Goal: Navigation & Orientation: Find specific page/section

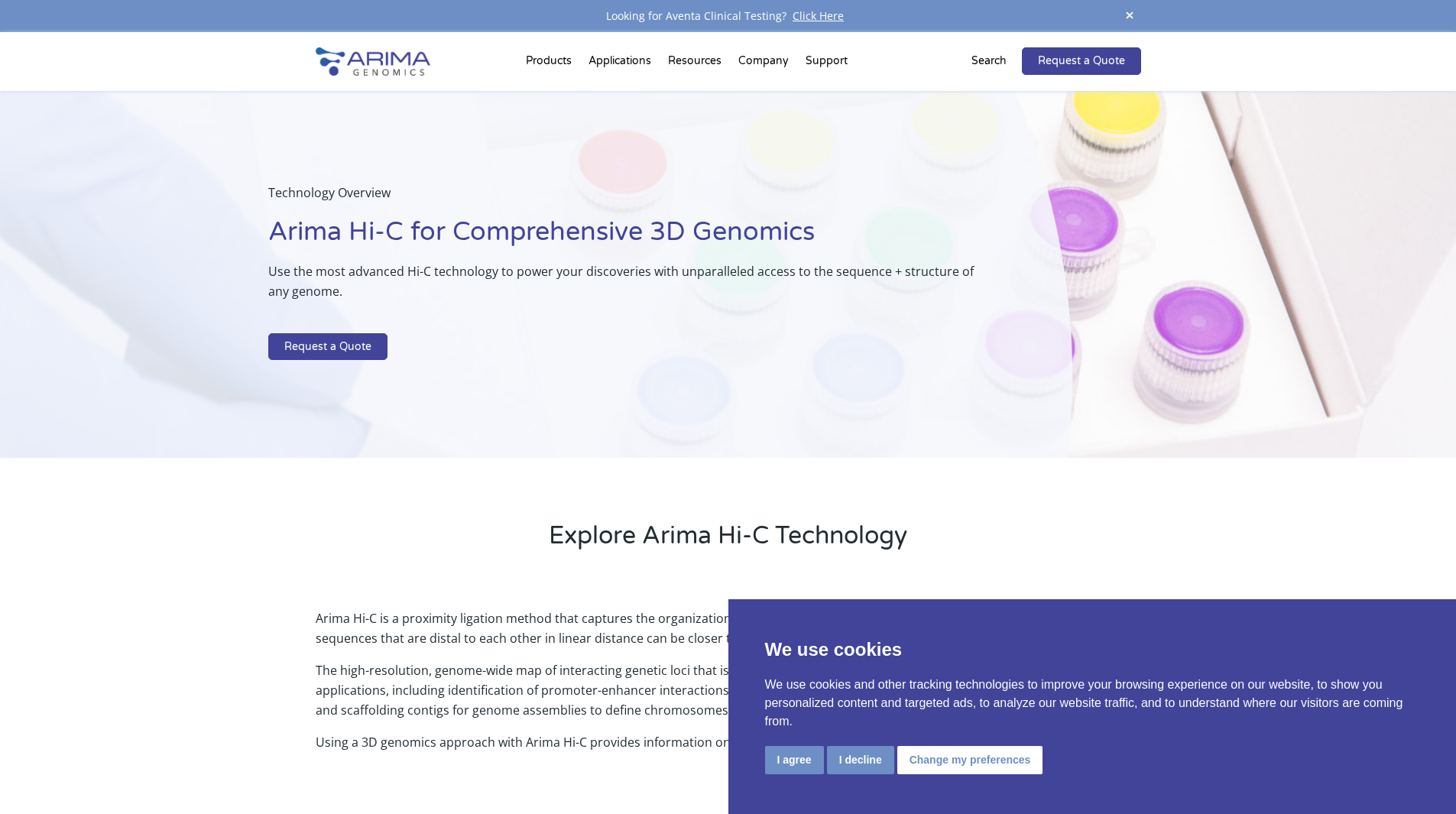
click at [398, 87] on div at bounding box center [372, 61] width 115 height 59
click at [393, 67] on img at bounding box center [372, 62] width 115 height 28
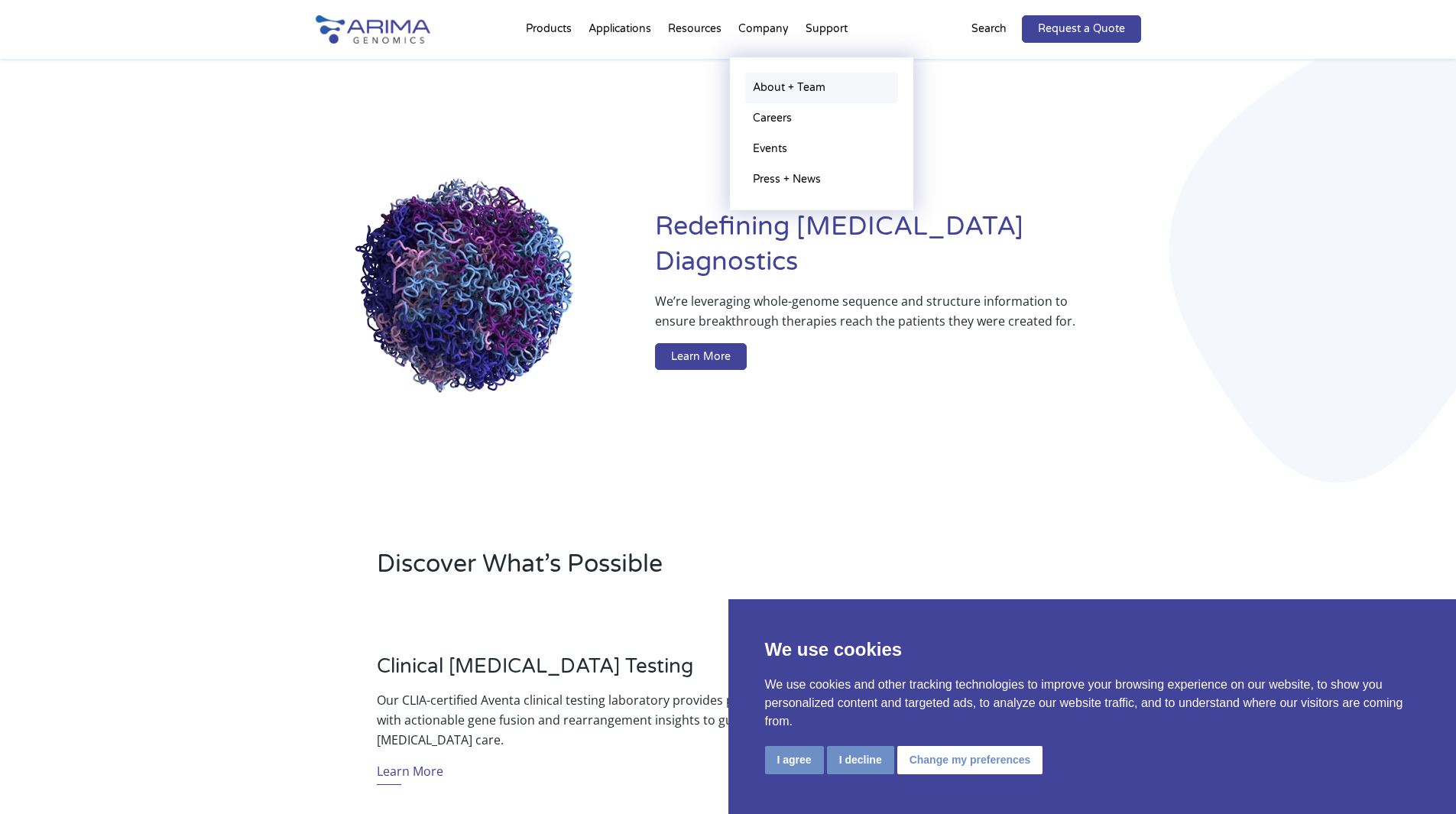
click at [779, 82] on link "About + Team" at bounding box center [821, 88] width 153 height 31
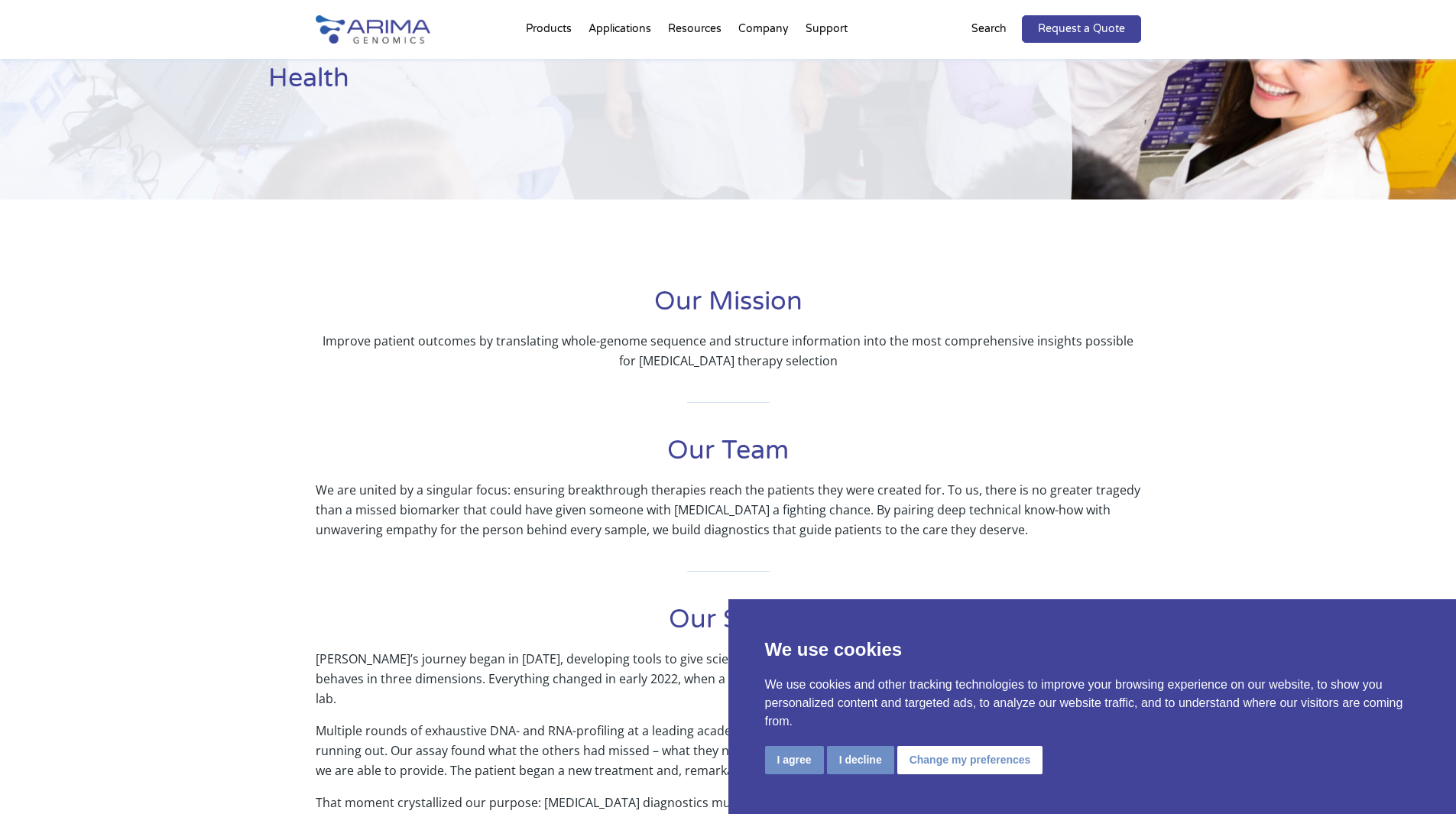
scroll to position [151, 0]
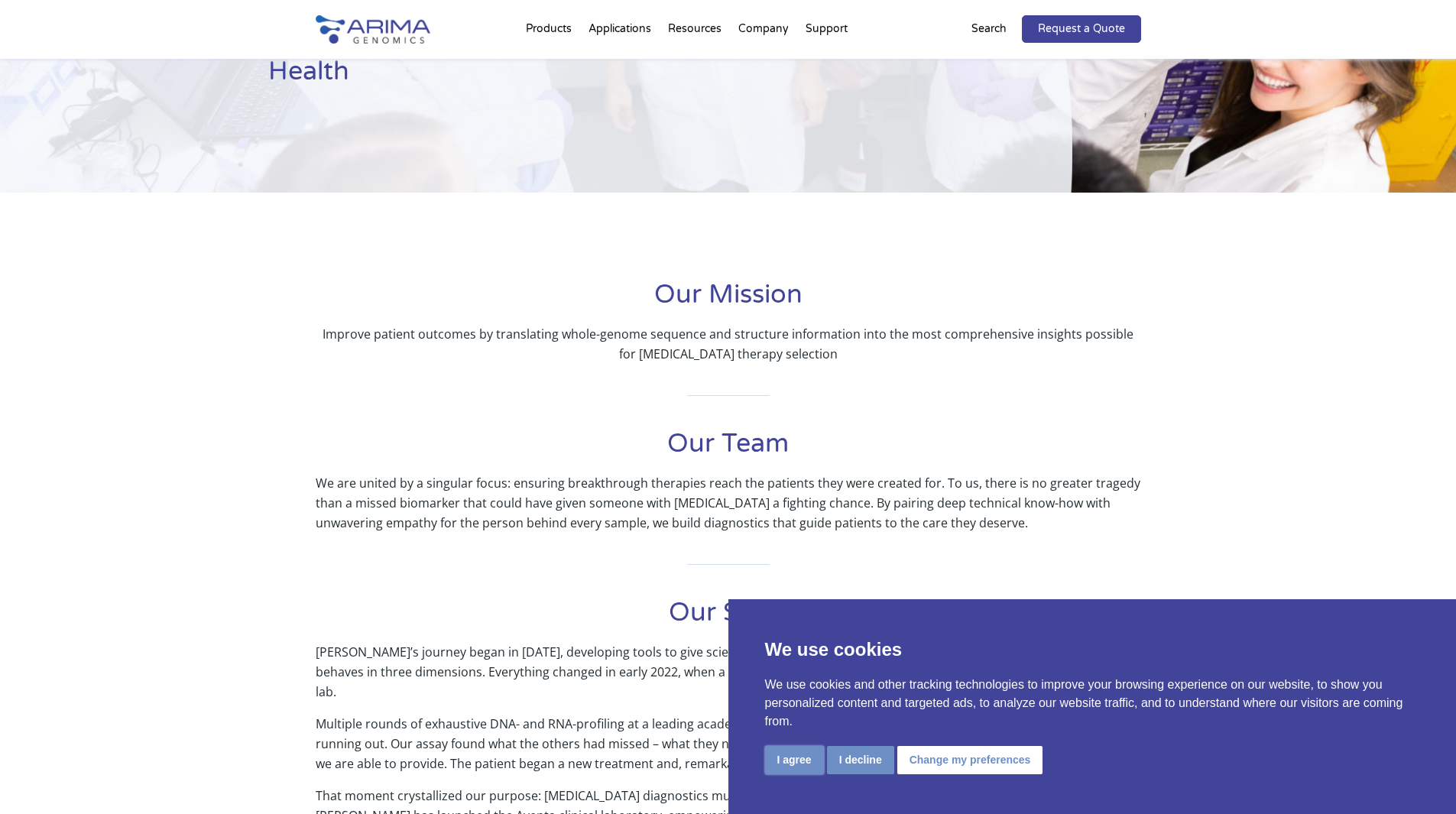
click at [793, 751] on button "I agree" at bounding box center [794, 760] width 59 height 28
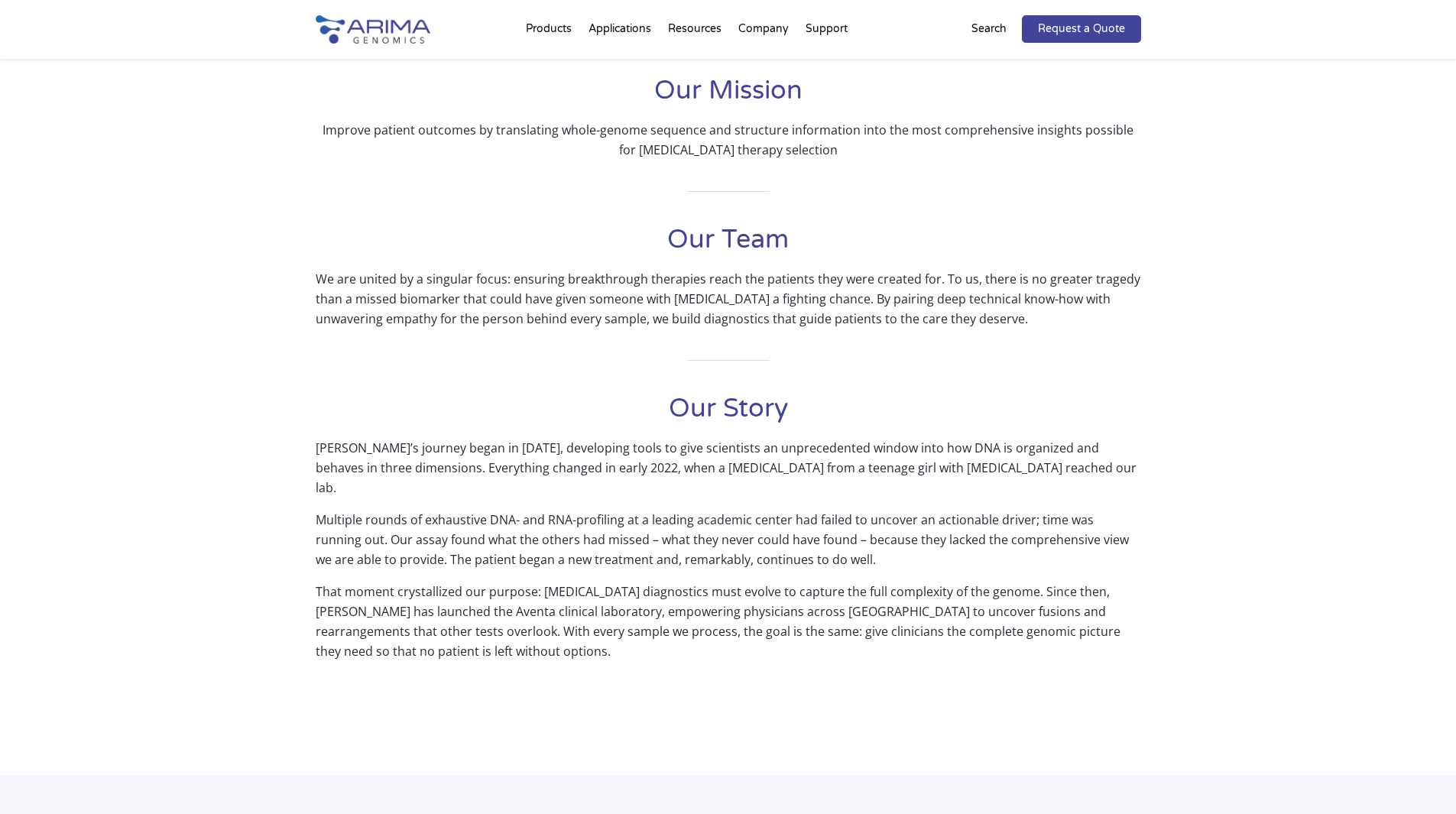
scroll to position [0, 0]
